Goal: Task Accomplishment & Management: Use online tool/utility

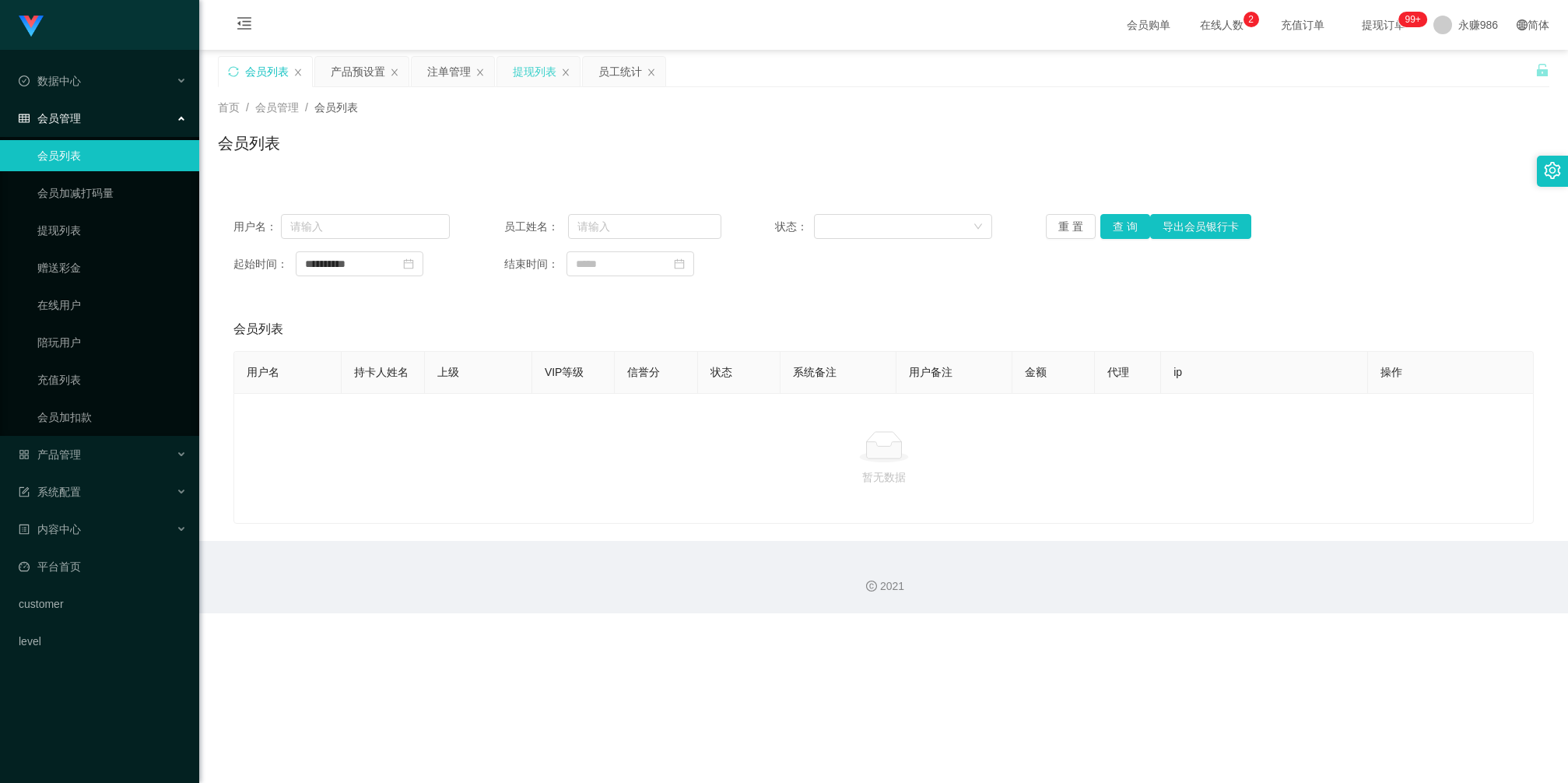
click at [543, 76] on div "提现列表" at bounding box center [534, 72] width 43 height 30
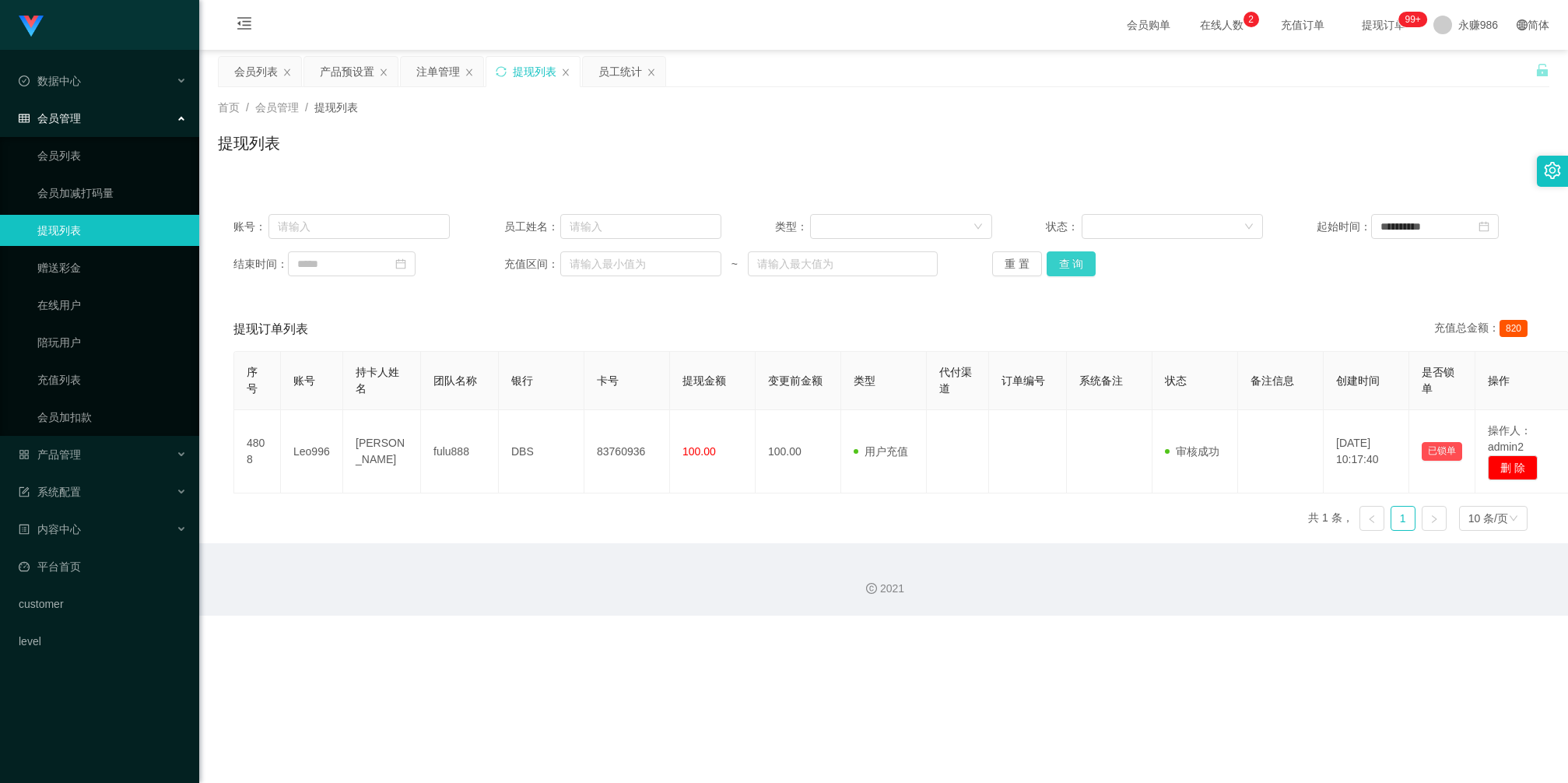
click at [1068, 260] on button "查 询" at bounding box center [1071, 264] width 49 height 25
drag, startPoint x: 1492, startPoint y: 226, endPoint x: 1400, endPoint y: 228, distance: 92.0
click at [1489, 226] on icon "图标: close-circle" at bounding box center [1484, 226] width 11 height 11
click at [1074, 260] on button "查 询" at bounding box center [1071, 264] width 49 height 25
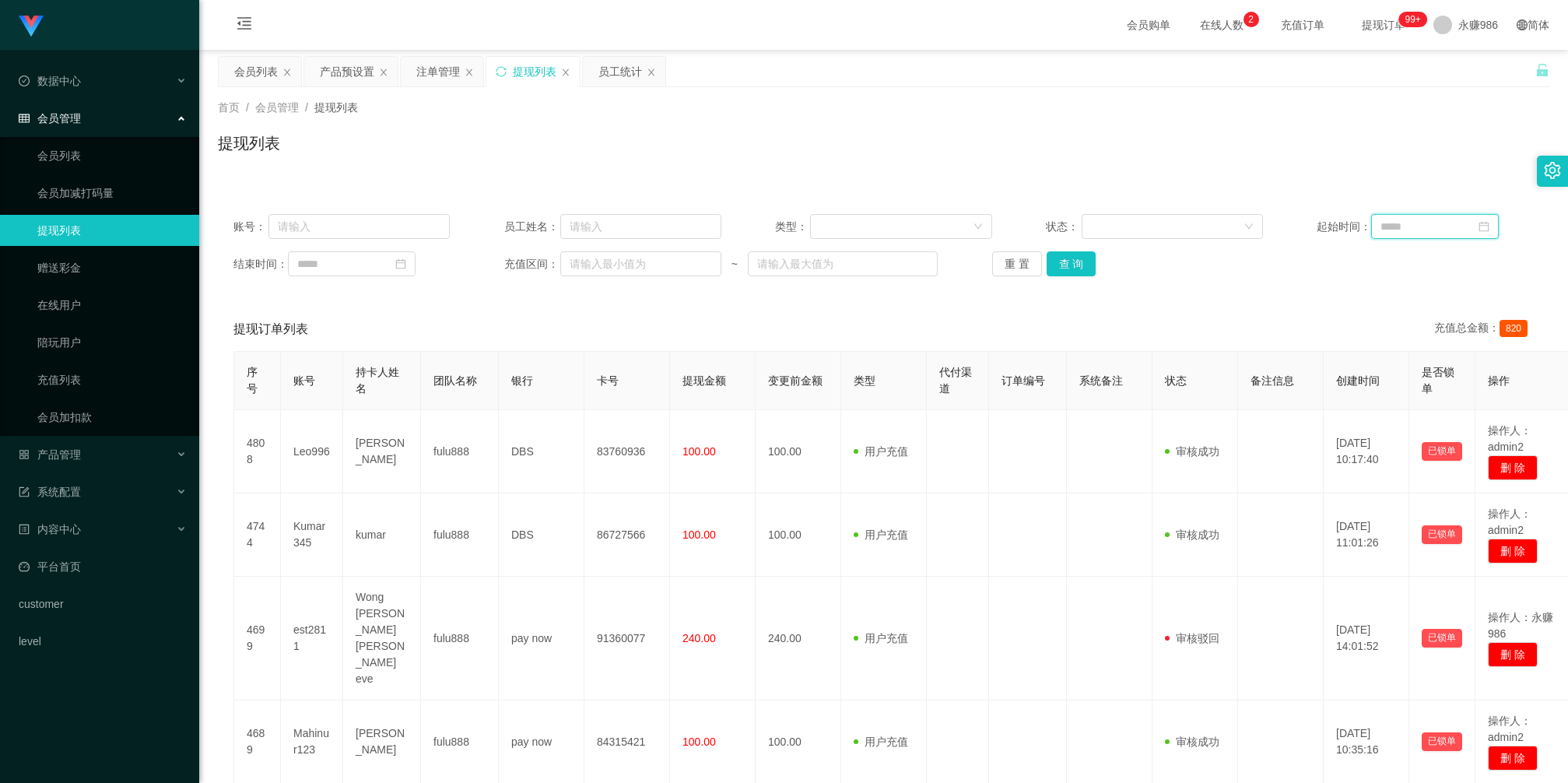
click at [1389, 232] on input at bounding box center [1435, 227] width 128 height 25
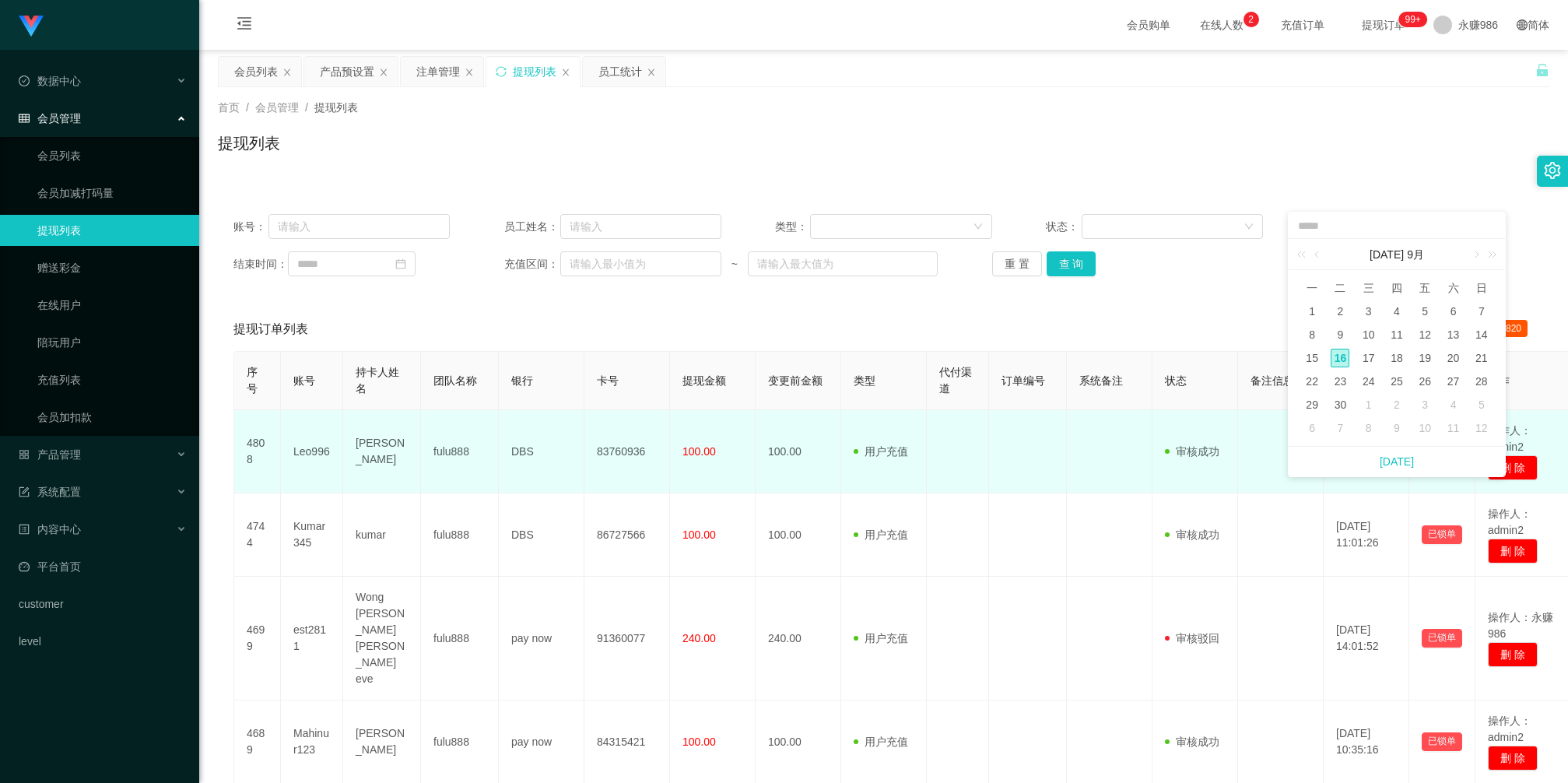
click at [1394, 456] on link "[DATE]" at bounding box center [1397, 462] width 34 height 30
type input "**********"
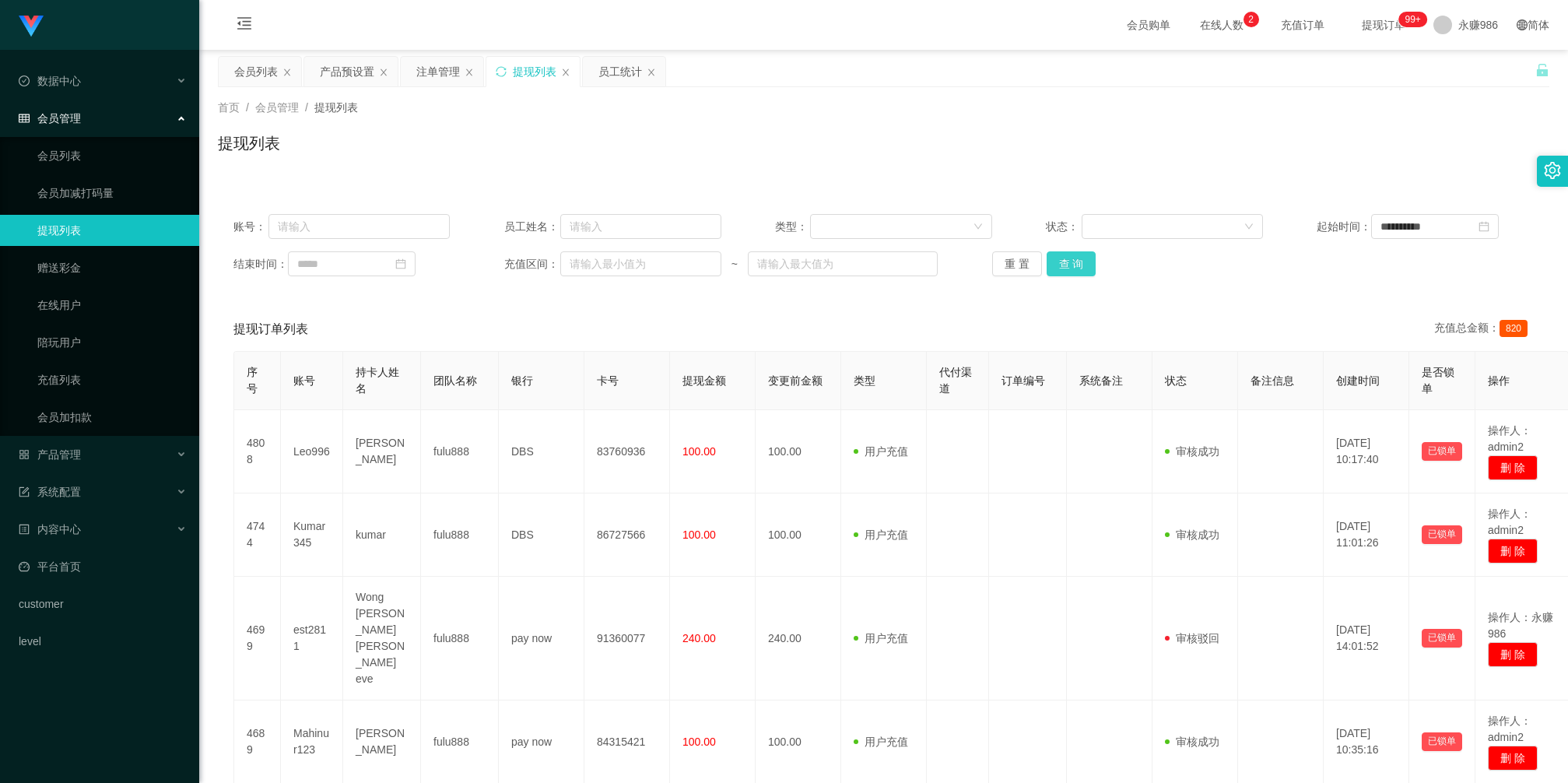
click at [1084, 260] on button "查 询" at bounding box center [1071, 264] width 49 height 25
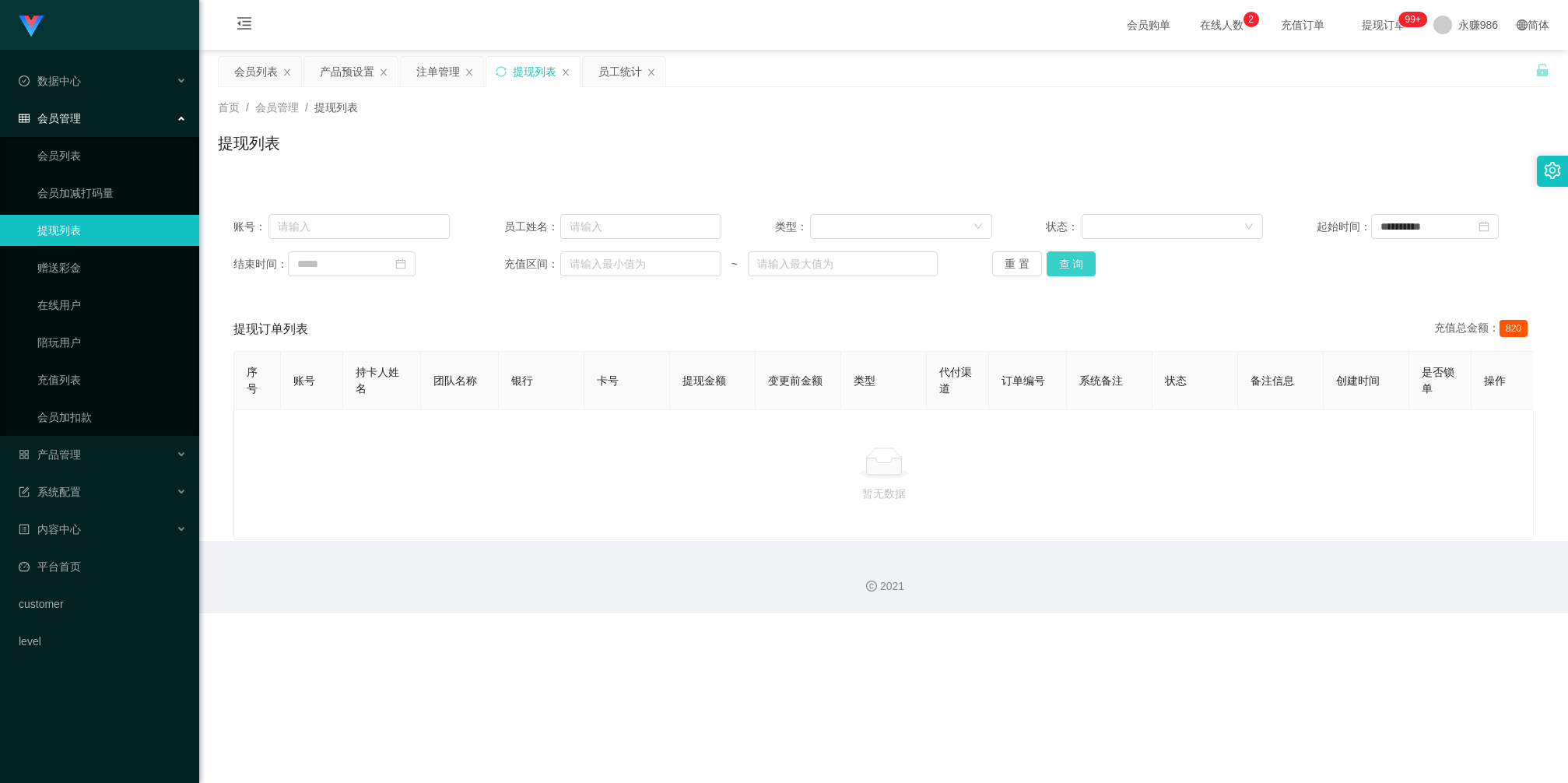
click at [1071, 260] on button "查 询" at bounding box center [1071, 264] width 49 height 25
click at [1489, 222] on icon "图标: close-circle" at bounding box center [1484, 226] width 11 height 11
click at [1076, 263] on button "查 询" at bounding box center [1071, 264] width 49 height 25
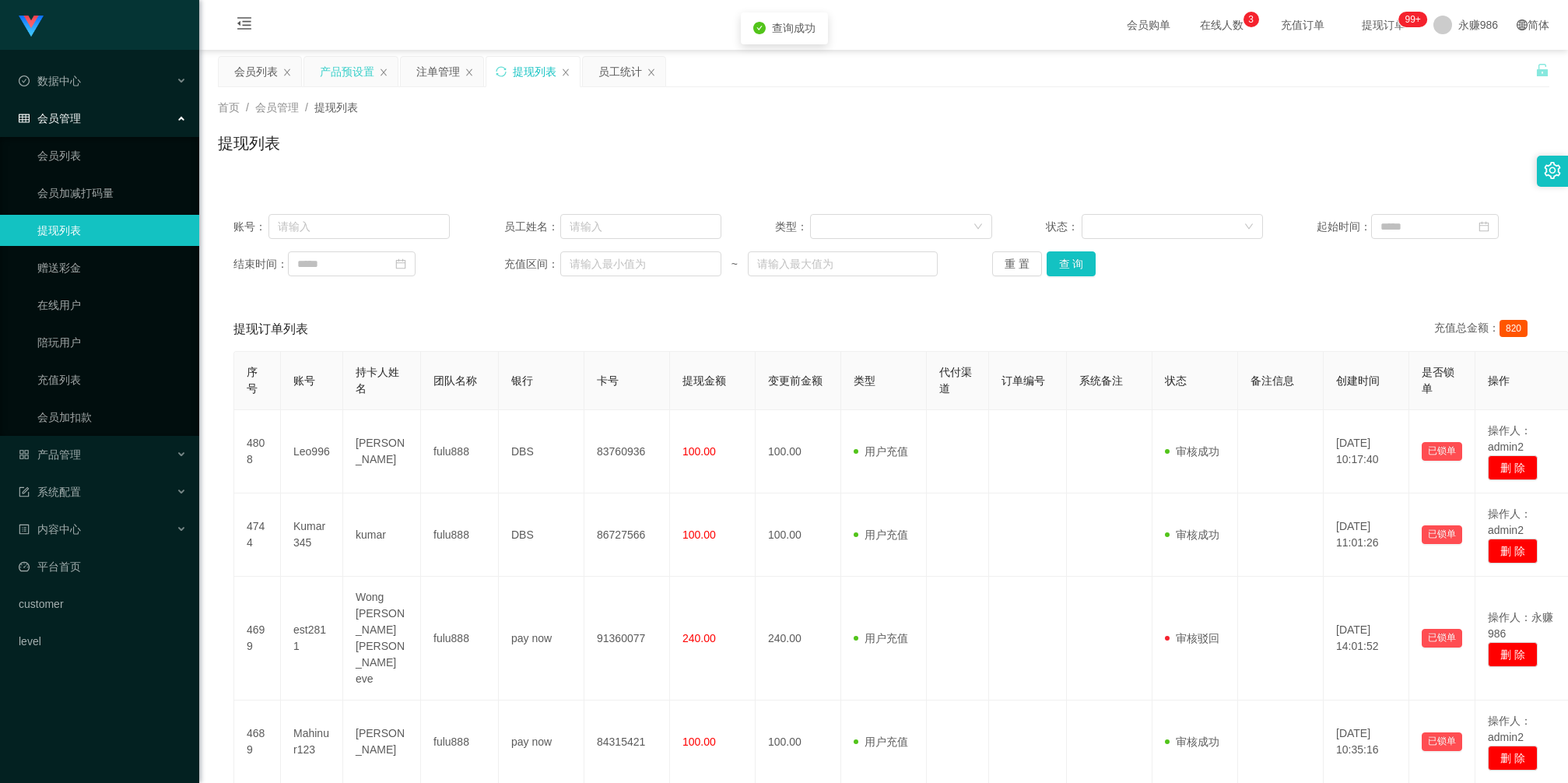
click at [354, 72] on div "产品预设置" at bounding box center [347, 72] width 55 height 30
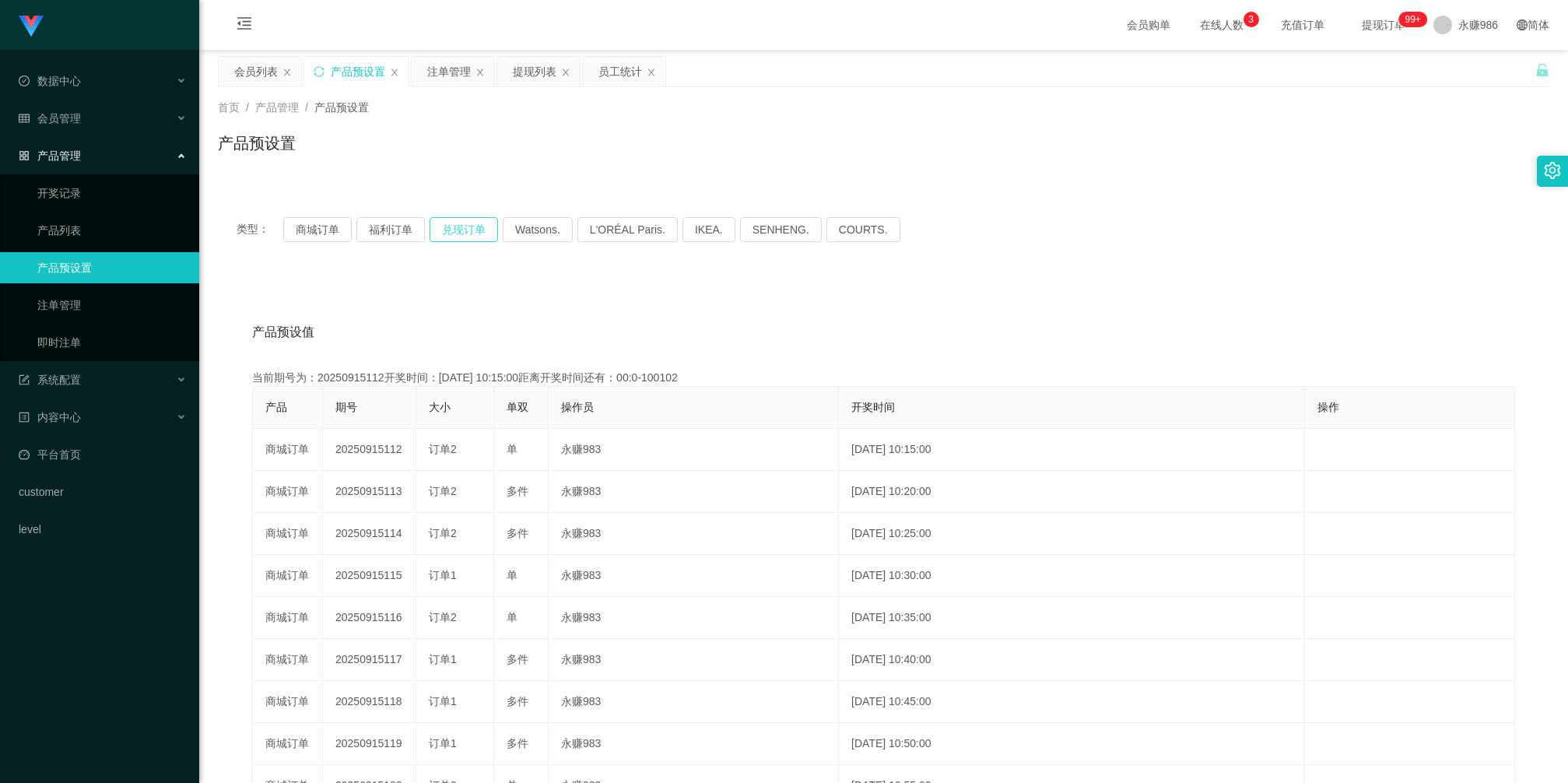
click at [452, 228] on button "兑现订单" at bounding box center [464, 230] width 69 height 25
drag, startPoint x: 613, startPoint y: 389, endPoint x: 469, endPoint y: 297, distance: 170.9
click at [609, 386] on table "产品 期号 大小 单双 操作员 开奖时间 操作 兑现订单 20250916158 订单2 单 永赚986 [DATE] 14:05:00 编 辑 限制投注 兑…" at bounding box center [883, 617] width 1263 height 463
click at [472, 217] on button "兑现订单" at bounding box center [464, 230] width 69 height 25
click at [631, 300] on div "产品预设值 添加期号 当前期号为：20250916159开奖时间：[DATE] 14:10:00距离开奖时间还有：03:47 产品 期号 大小 单双 操作员 …" at bounding box center [883, 597] width 1332 height 642
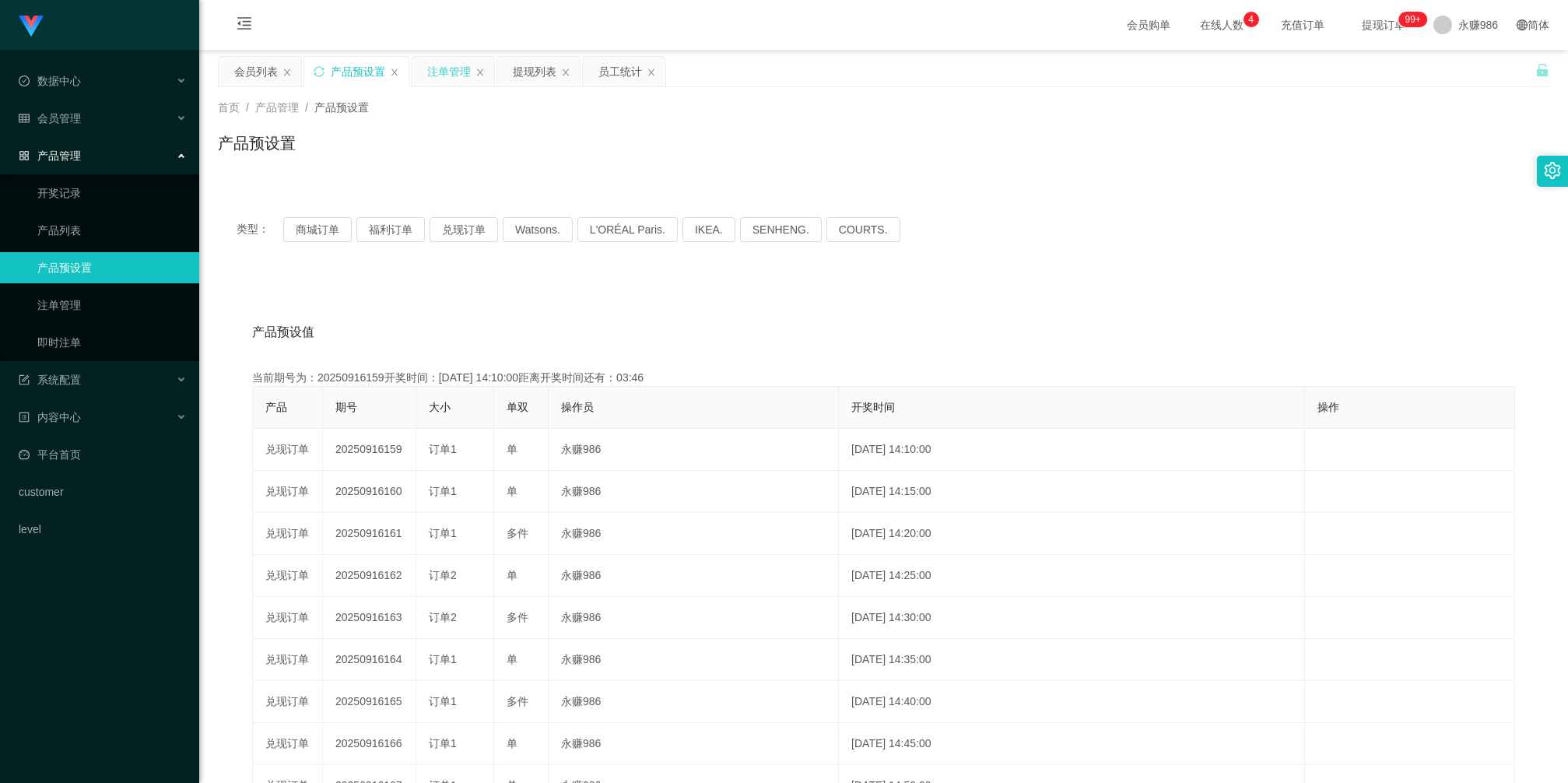
click at [450, 70] on div "注单管理" at bounding box center [448, 72] width 43 height 30
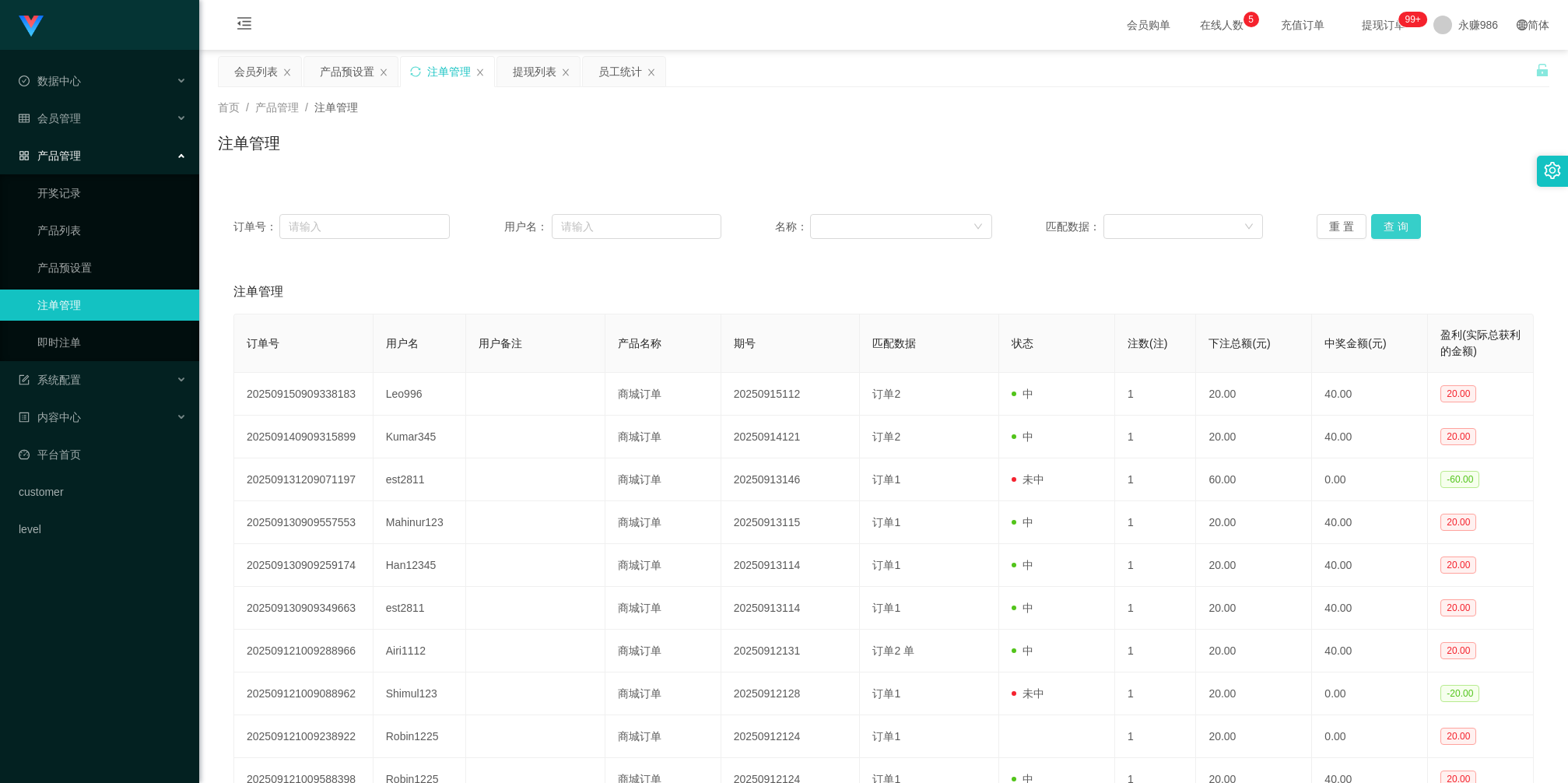
click at [1386, 223] on button "查 询" at bounding box center [1396, 227] width 49 height 25
click at [1386, 223] on div "重 置 查 询" at bounding box center [1424, 227] width 216 height 25
click at [1386, 223] on button "查 询" at bounding box center [1396, 227] width 49 height 25
click at [1386, 223] on div "重 置 查 询" at bounding box center [1424, 227] width 216 height 25
click at [1386, 223] on button "查 询" at bounding box center [1396, 227] width 49 height 25
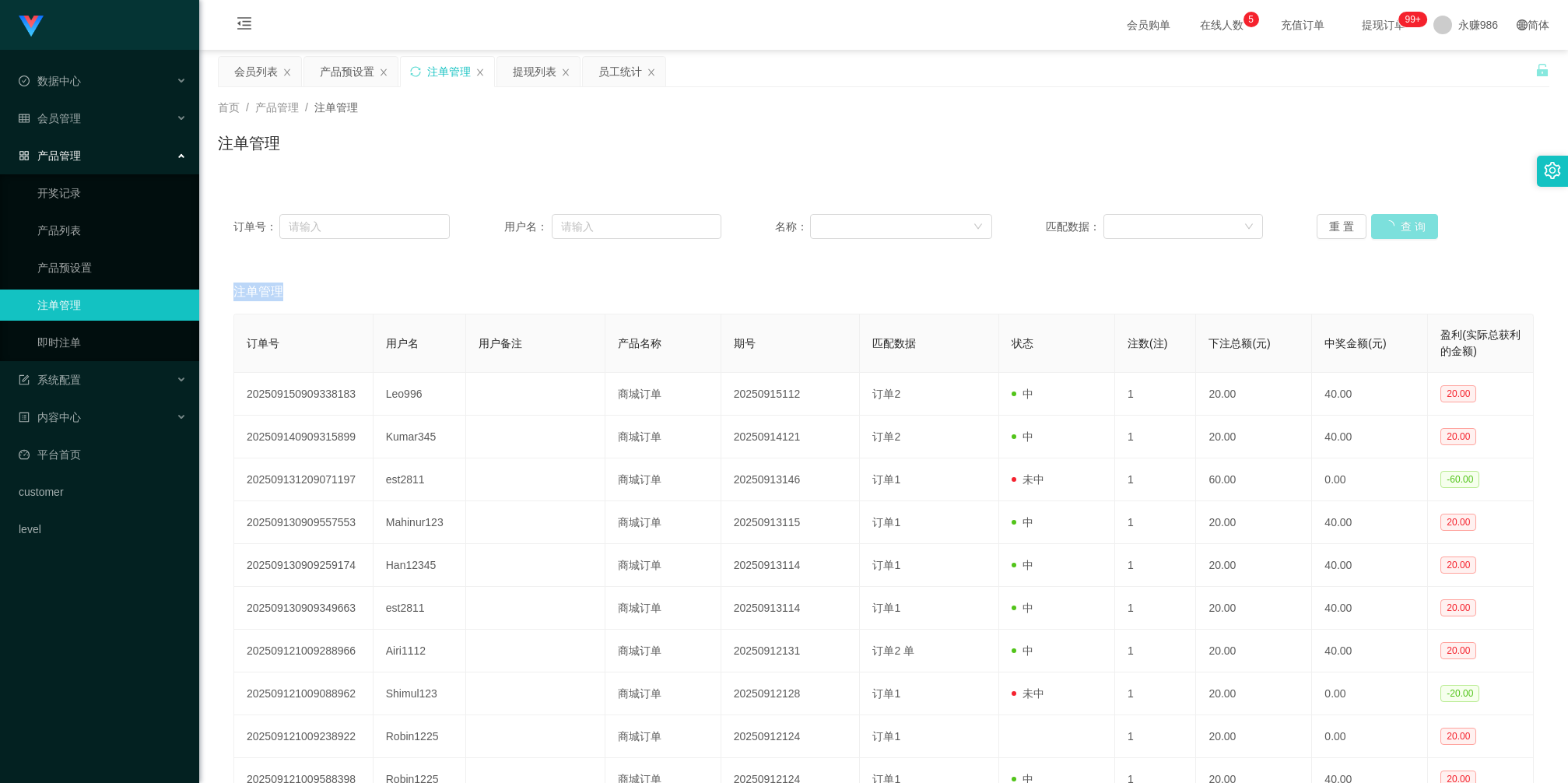
click at [1386, 223] on div "重 置 查 询" at bounding box center [1424, 227] width 216 height 25
click at [1384, 232] on button "查 询" at bounding box center [1396, 227] width 49 height 25
click at [1384, 232] on div "重 置 查 询" at bounding box center [1424, 227] width 216 height 25
click at [1384, 232] on button "查 询" at bounding box center [1396, 227] width 49 height 25
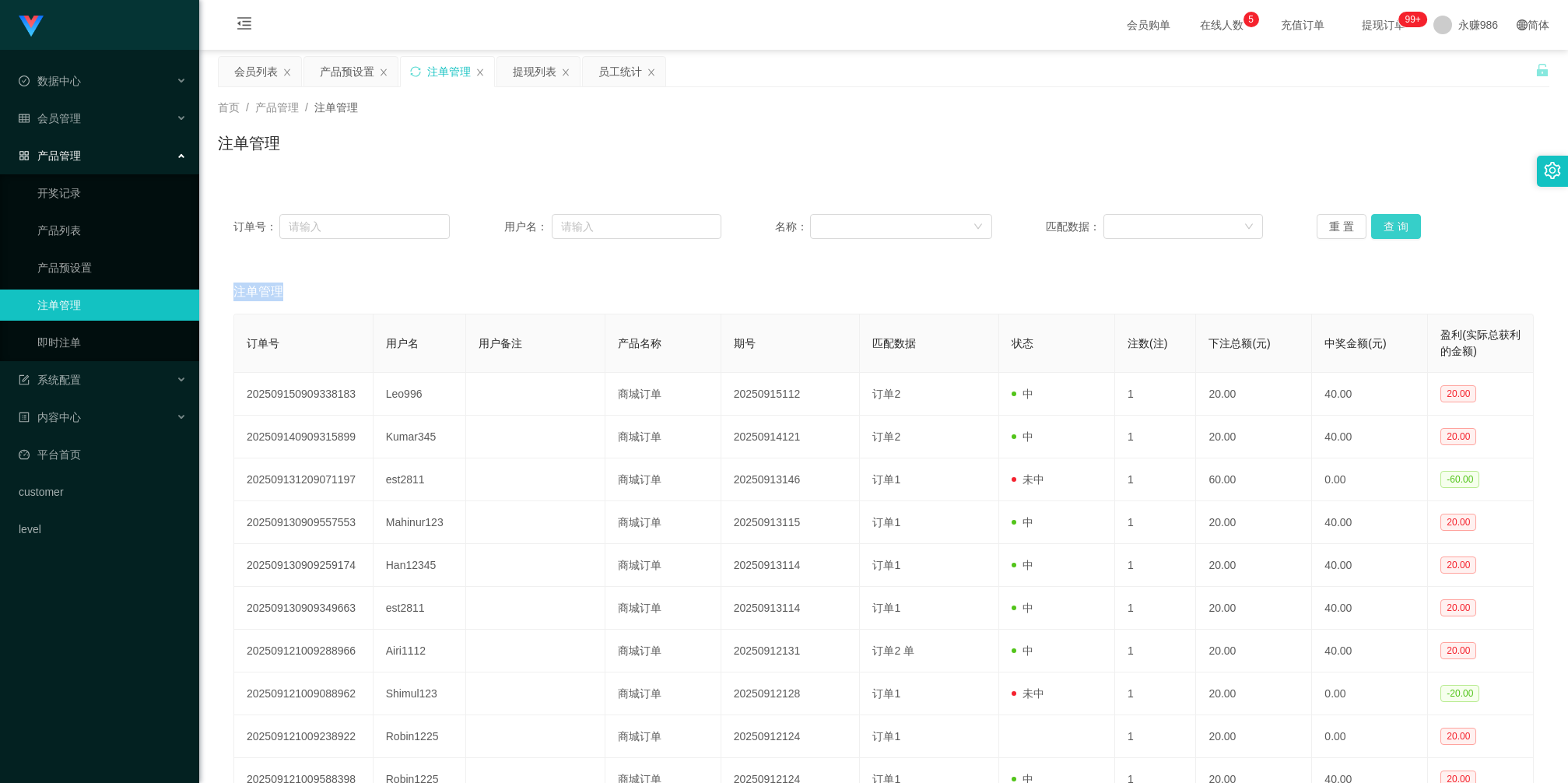
click at [1384, 232] on button "查 询" at bounding box center [1396, 227] width 49 height 25
click at [1384, 232] on div "重 置 查 询" at bounding box center [1424, 227] width 216 height 25
click at [1384, 232] on button "查 询" at bounding box center [1396, 227] width 49 height 25
click at [1384, 232] on div "重 置 查 询" at bounding box center [1424, 227] width 216 height 25
click at [1384, 232] on button "查 询" at bounding box center [1396, 227] width 49 height 25
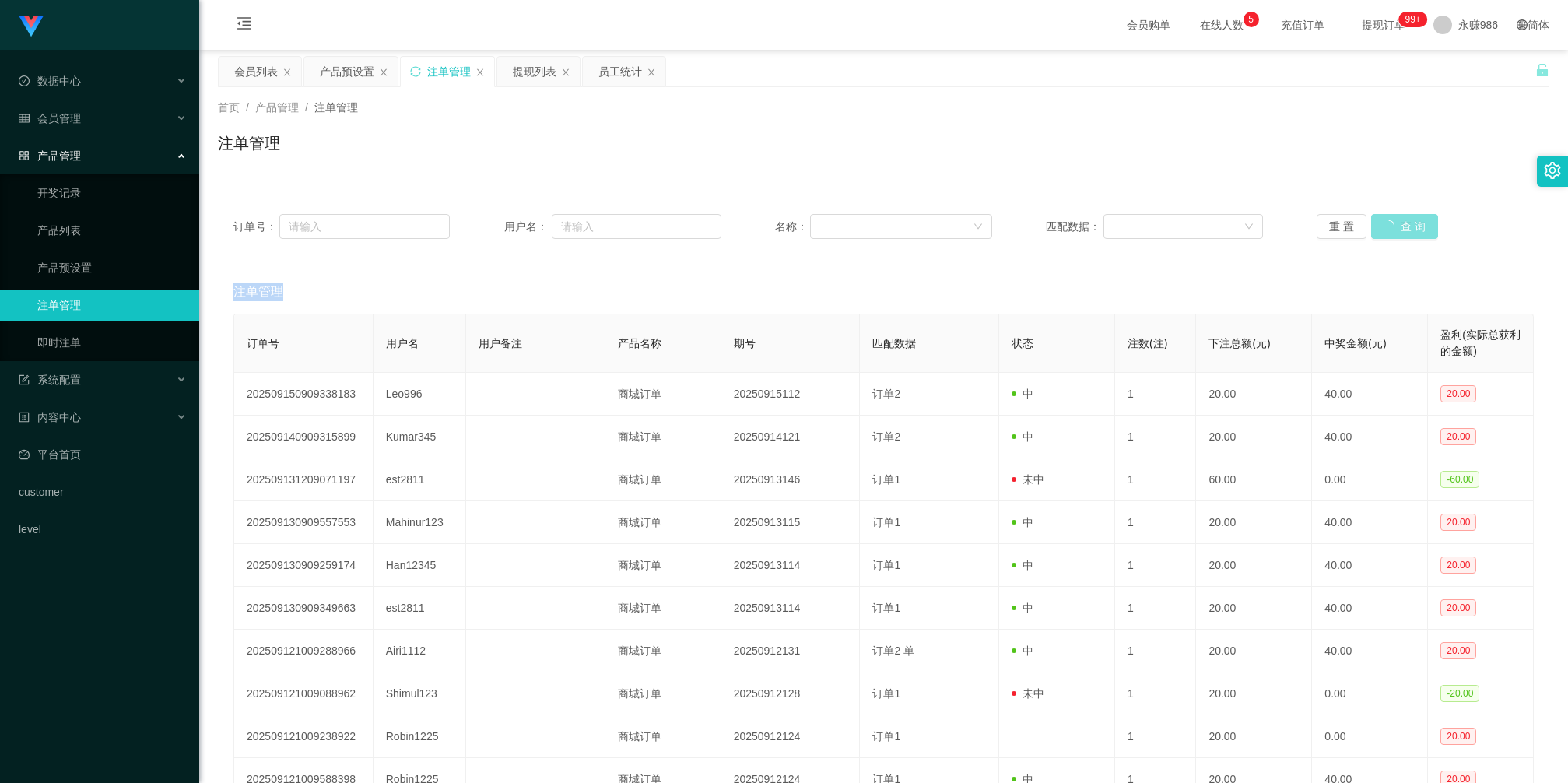
click at [1384, 232] on div "重 置 查 询" at bounding box center [1424, 227] width 216 height 25
click at [1384, 232] on button "查 询" at bounding box center [1396, 227] width 49 height 25
click at [1384, 232] on div "重 置 查 询" at bounding box center [1424, 227] width 216 height 25
click at [1384, 232] on button "查 询" at bounding box center [1396, 227] width 49 height 25
click at [1384, 232] on div "重 置 查 询" at bounding box center [1424, 227] width 216 height 25
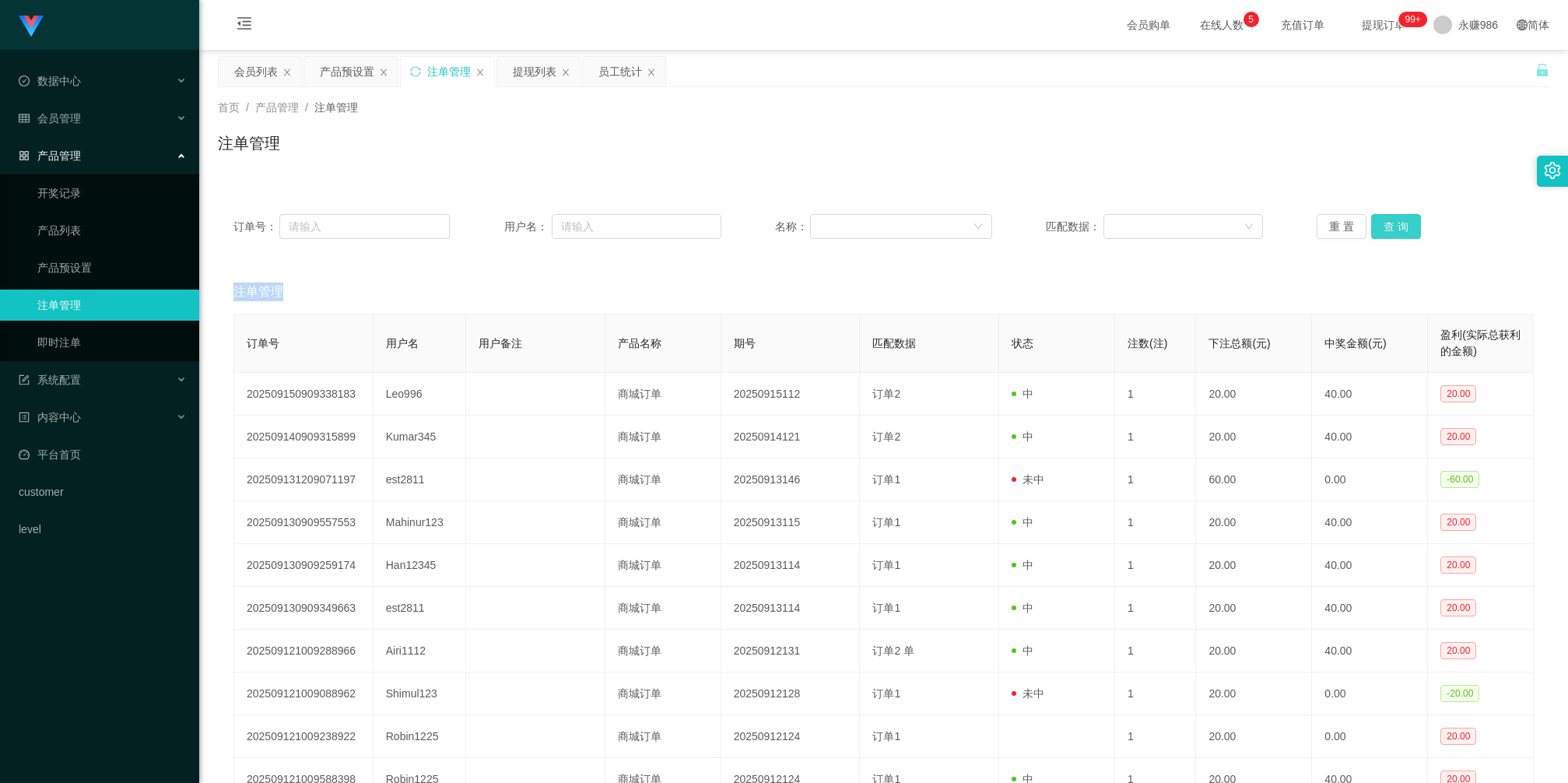
click at [1384, 232] on button "查 询" at bounding box center [1396, 227] width 49 height 25
click at [1384, 232] on div "重 置 查 询" at bounding box center [1424, 227] width 216 height 25
click at [1384, 232] on button "查 询" at bounding box center [1396, 227] width 49 height 25
click at [1384, 232] on div "重 置 查 询" at bounding box center [1424, 227] width 216 height 25
click at [1395, 222] on button "查 询" at bounding box center [1396, 227] width 49 height 25
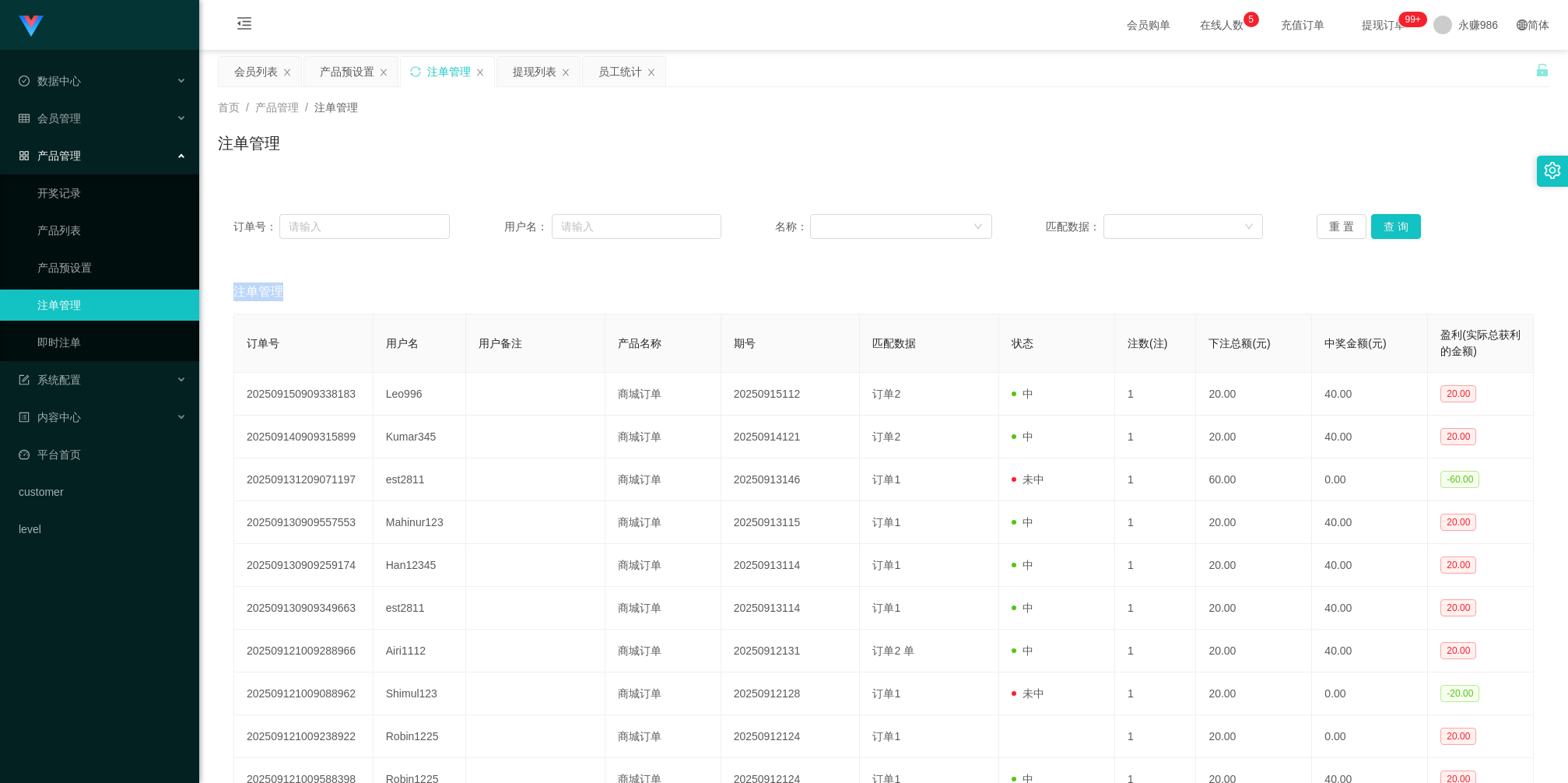
click at [1394, 222] on div "重 置 查 询" at bounding box center [1424, 227] width 216 height 25
click at [1394, 222] on button "查 询" at bounding box center [1396, 227] width 49 height 25
click at [1394, 222] on div "重 置 查 询" at bounding box center [1424, 227] width 216 height 25
click at [1394, 222] on button "查 询" at bounding box center [1396, 227] width 49 height 25
click at [1394, 222] on div "重 置 查 询" at bounding box center [1424, 227] width 216 height 25
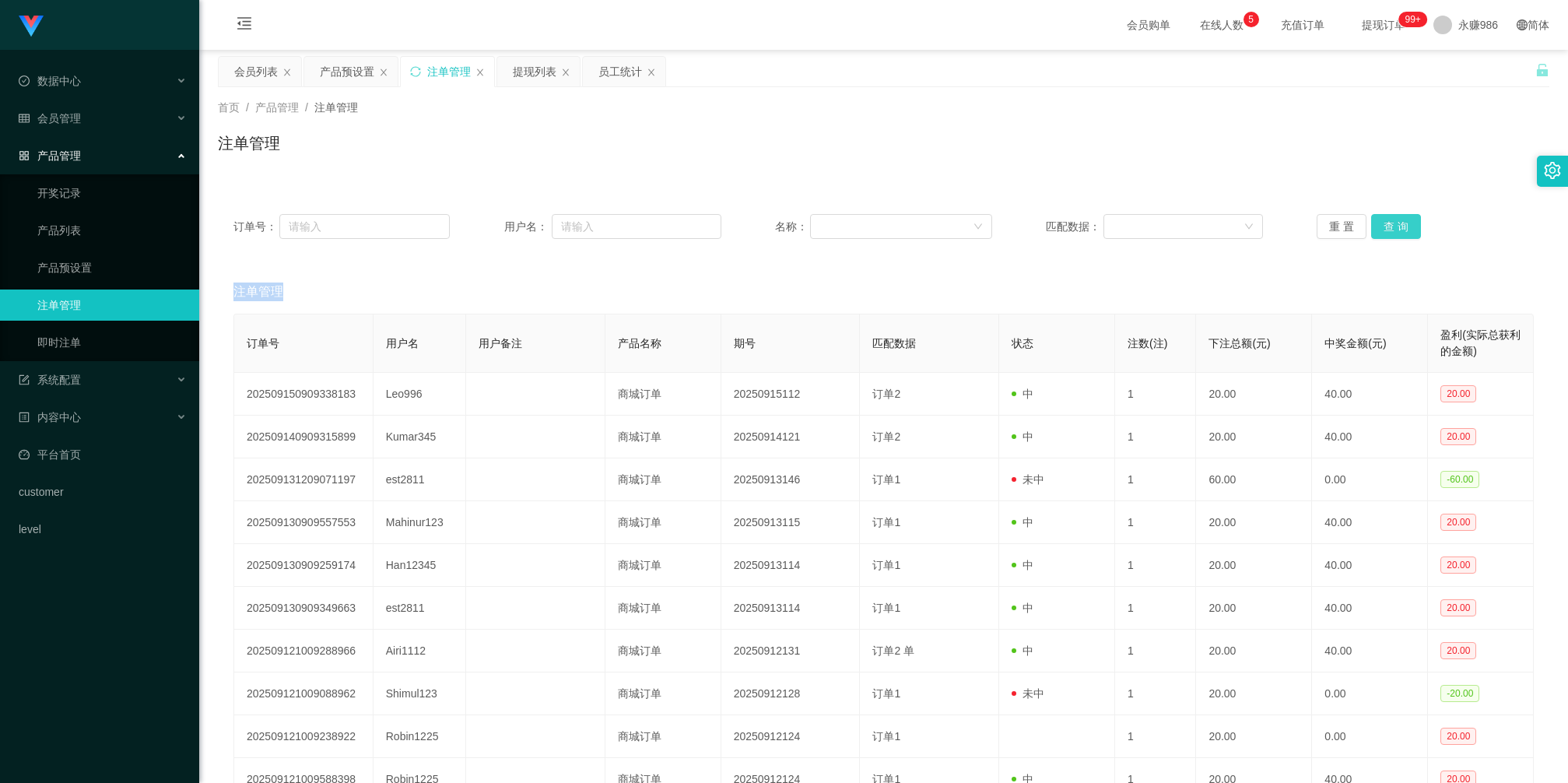
click at [1392, 227] on button "查 询" at bounding box center [1396, 227] width 49 height 25
click at [1392, 227] on div "重 置 查 询" at bounding box center [1424, 227] width 216 height 25
click at [1392, 227] on button "查 询" at bounding box center [1396, 227] width 49 height 25
click at [1392, 227] on div "重 置 查 询" at bounding box center [1424, 227] width 216 height 25
click at [1392, 227] on button "查 询" at bounding box center [1396, 227] width 49 height 25
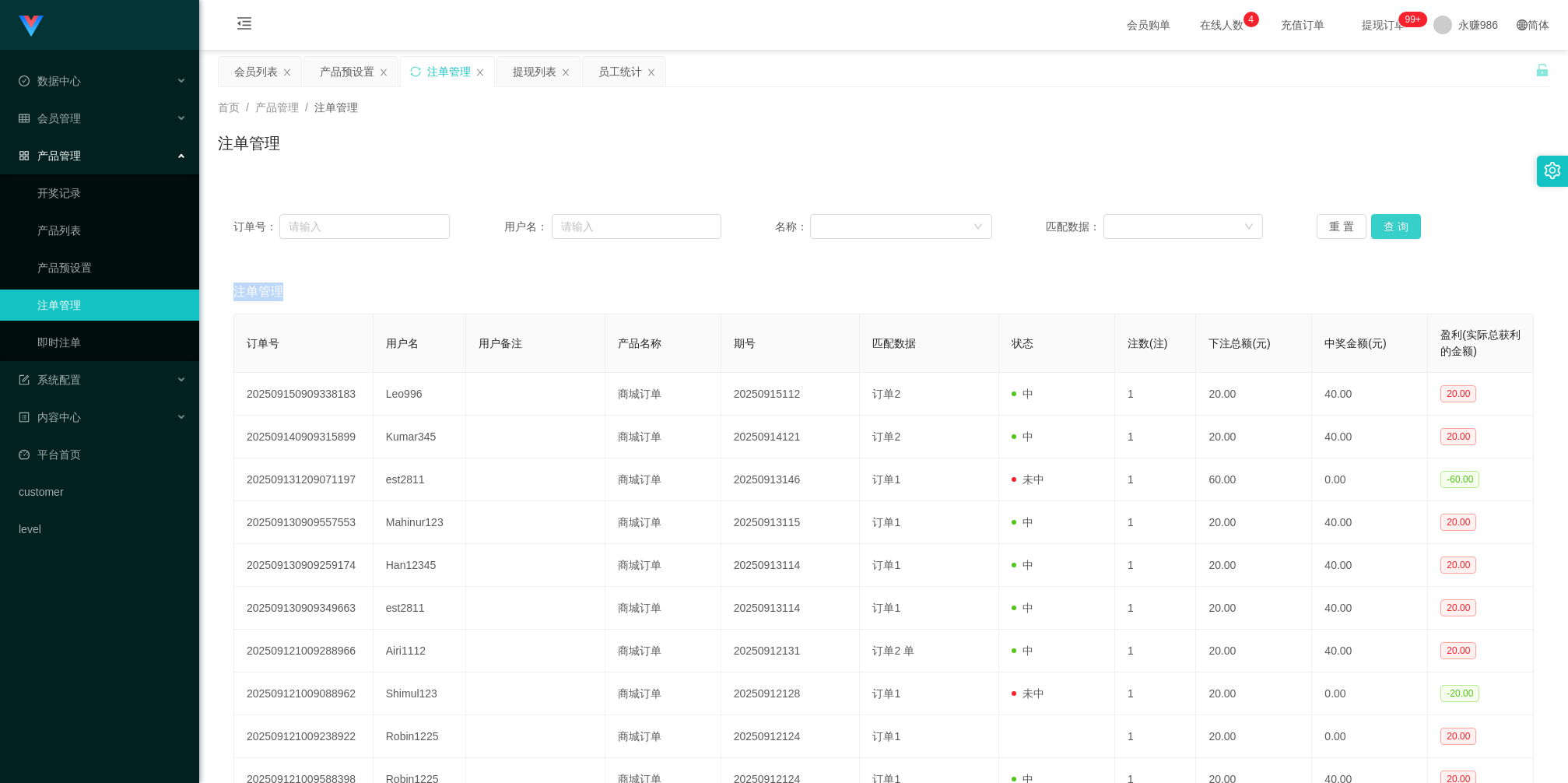
click at [1399, 230] on button "查 询" at bounding box center [1396, 227] width 49 height 25
click at [1398, 230] on button "查 询" at bounding box center [1396, 227] width 49 height 25
click at [1398, 230] on div "重 置 查 询" at bounding box center [1424, 227] width 216 height 25
click at [1398, 230] on button "查 询" at bounding box center [1396, 227] width 49 height 25
click at [1398, 230] on div "重 置 查 询" at bounding box center [1424, 227] width 216 height 25
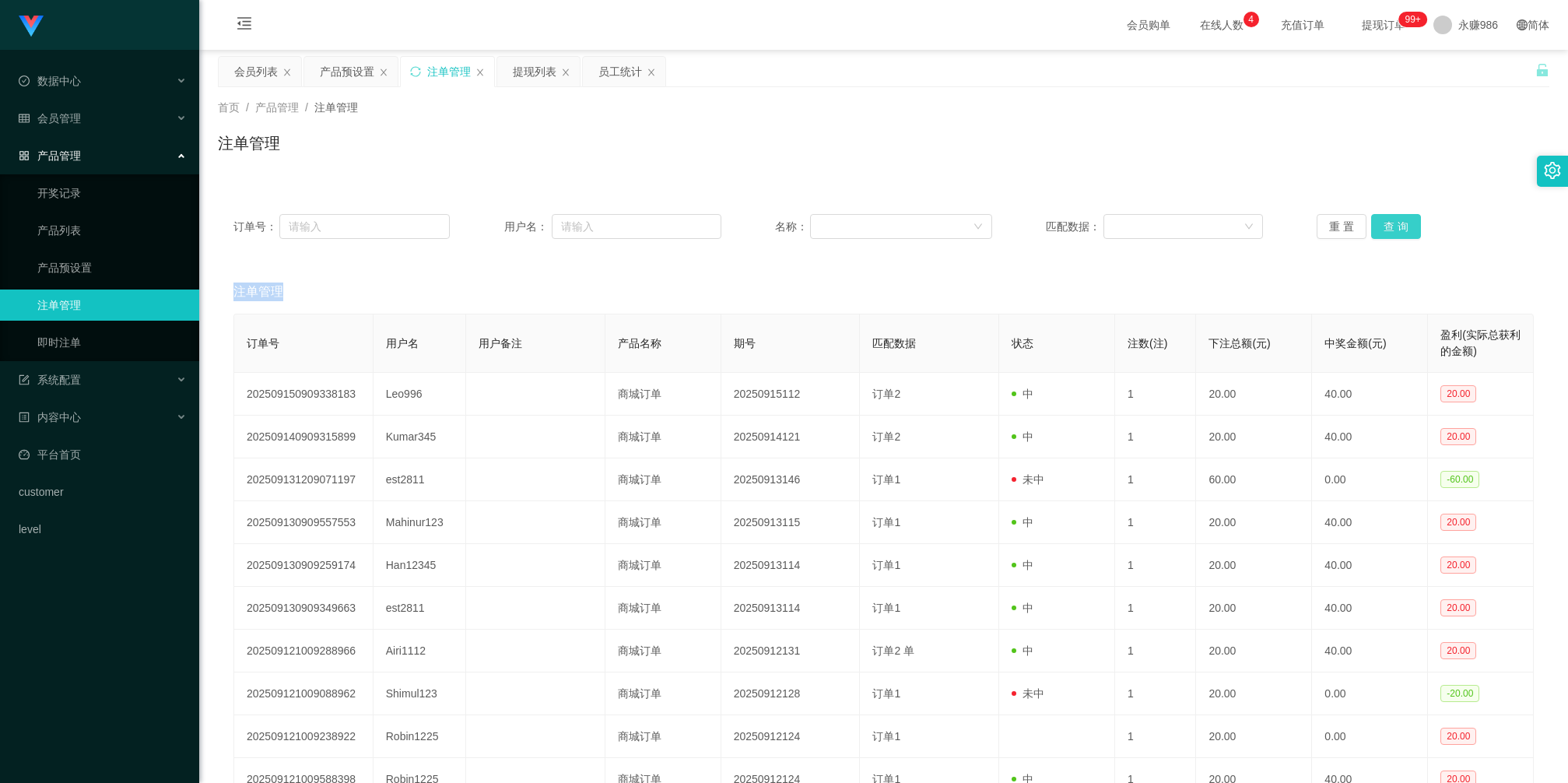
click at [1398, 230] on button "查 询" at bounding box center [1396, 227] width 49 height 25
click at [1398, 230] on div "重 置 查 询" at bounding box center [1424, 227] width 216 height 25
click at [1398, 230] on button "查 询" at bounding box center [1396, 227] width 49 height 25
click at [1398, 230] on div "重 置 查 询" at bounding box center [1424, 227] width 216 height 25
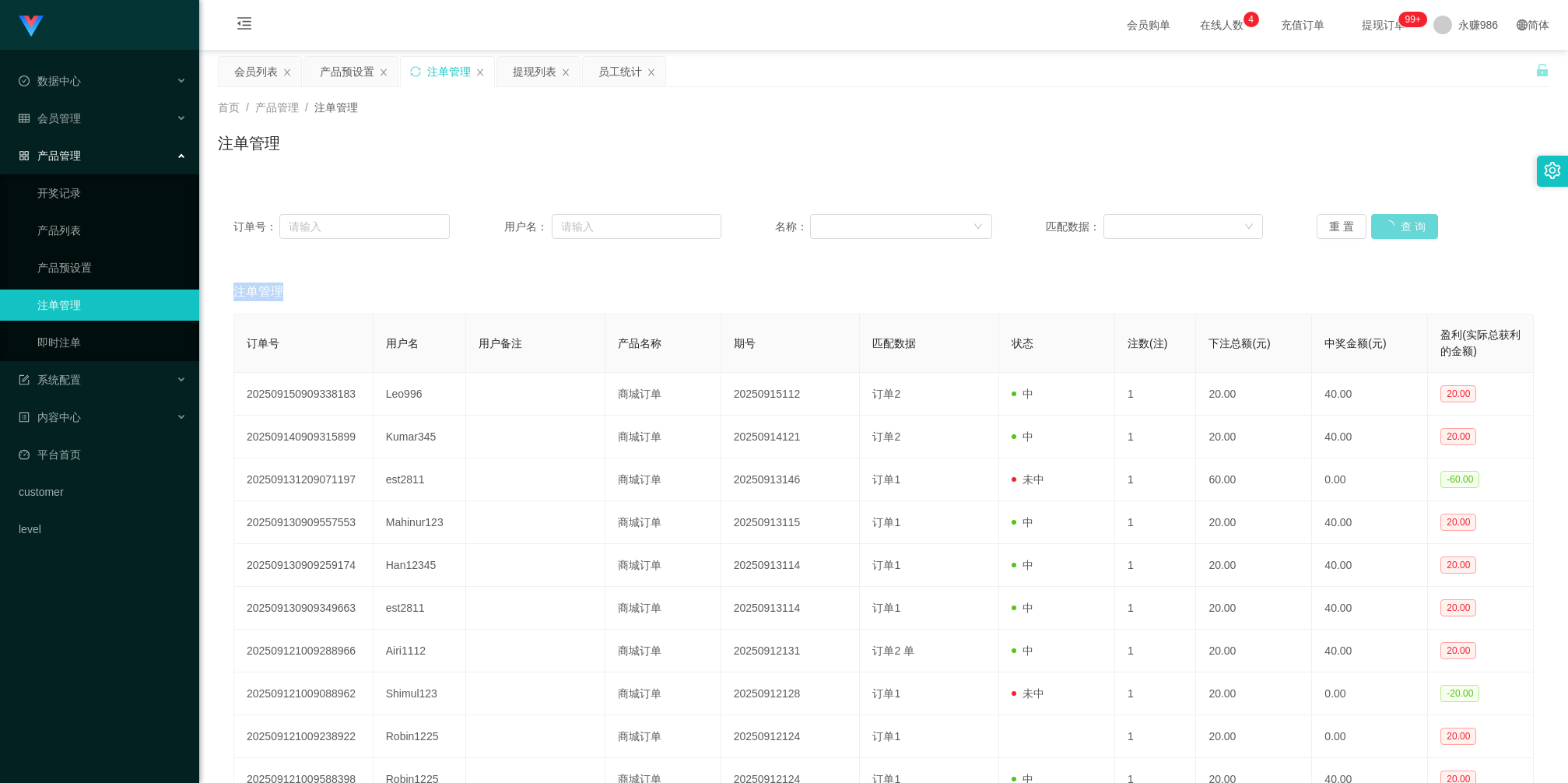
click at [1398, 230] on div "重 置 查 询" at bounding box center [1424, 227] width 216 height 25
click at [1398, 230] on button "查 询" at bounding box center [1396, 227] width 49 height 25
